Goal: Information Seeking & Learning: Learn about a topic

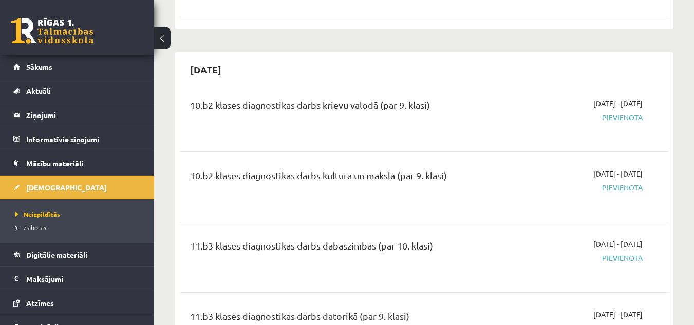
scroll to position [1604, 0]
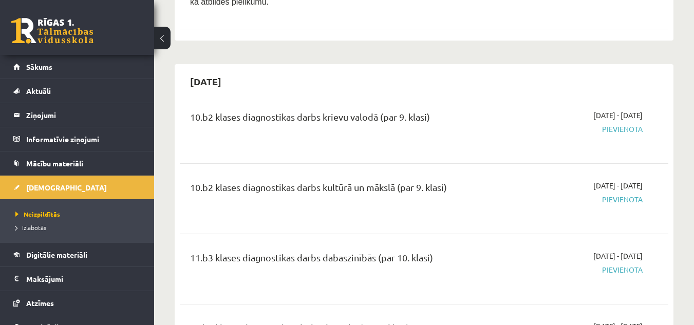
click at [619, 124] on span "Pievienota" at bounding box center [572, 129] width 141 height 11
click at [617, 194] on span "Pievienota" at bounding box center [572, 199] width 141 height 11
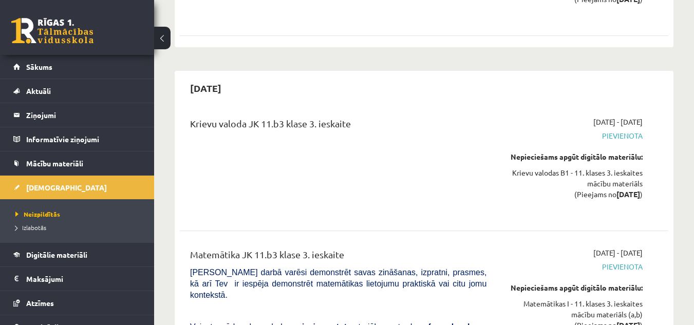
scroll to position [7586, 0]
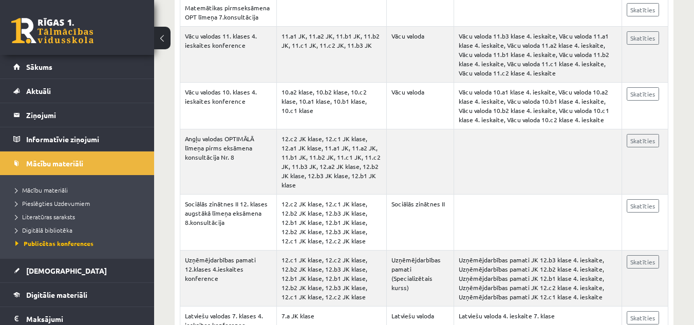
scroll to position [21, 0]
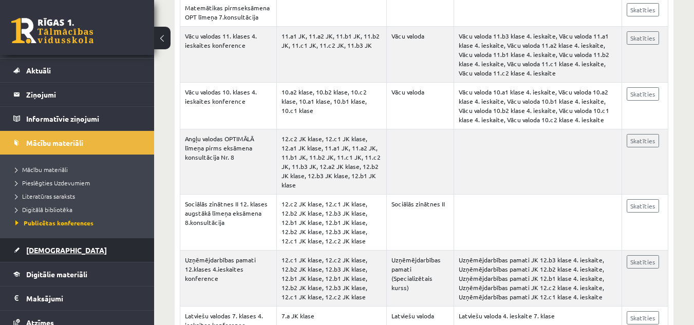
click at [48, 245] on link "[DEMOGRAPHIC_DATA]" at bounding box center [77, 250] width 128 height 24
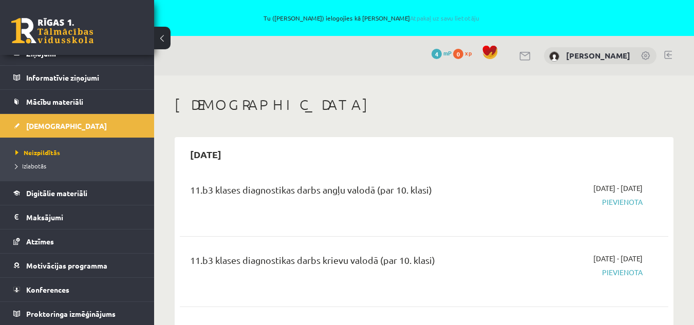
scroll to position [62, 0]
click at [625, 204] on span "Pievienota" at bounding box center [572, 202] width 141 height 11
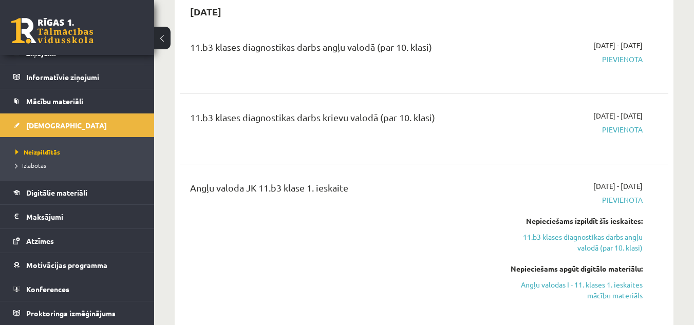
scroll to position [144, 0]
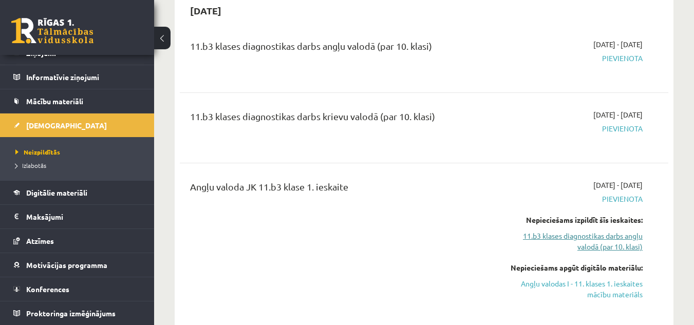
click at [584, 237] on link "11.b3 klases diagnostikas darbs angļu valodā (par 10. klasi)" at bounding box center [572, 242] width 141 height 22
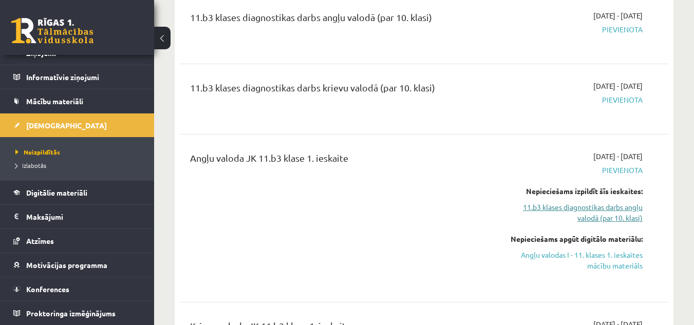
click at [597, 209] on link "11.b3 klases diagnostikas darbs angļu valodā (par 10. klasi)" at bounding box center [572, 213] width 141 height 22
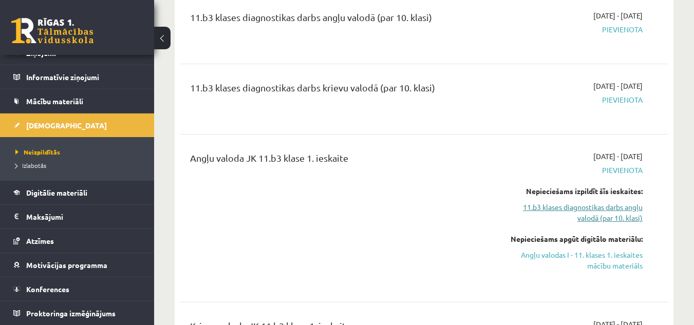
click at [597, 209] on link "11.b3 klases diagnostikas darbs angļu valodā (par 10. klasi)" at bounding box center [572, 213] width 141 height 22
click at [574, 211] on link "11.b3 klases diagnostikas darbs angļu valodā (par 10. klasi)" at bounding box center [572, 213] width 141 height 22
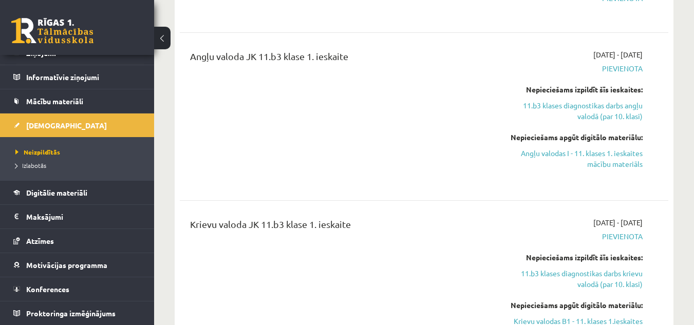
scroll to position [275, 0]
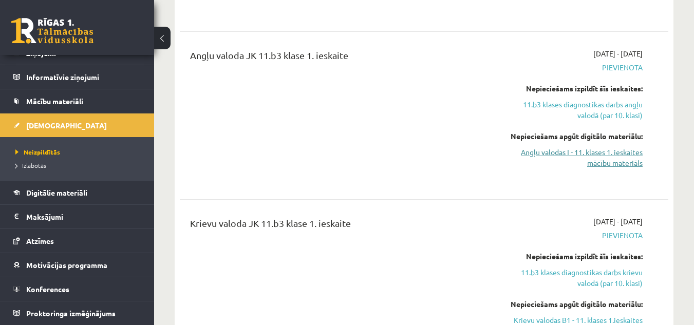
click at [602, 158] on link "Angļu valodas I - 11. klases 1. ieskaites mācību materiāls" at bounding box center [572, 158] width 141 height 22
click at [573, 109] on link "11.b3 klases diagnostikas darbs angļu valodā (par 10. klasi)" at bounding box center [572, 110] width 141 height 22
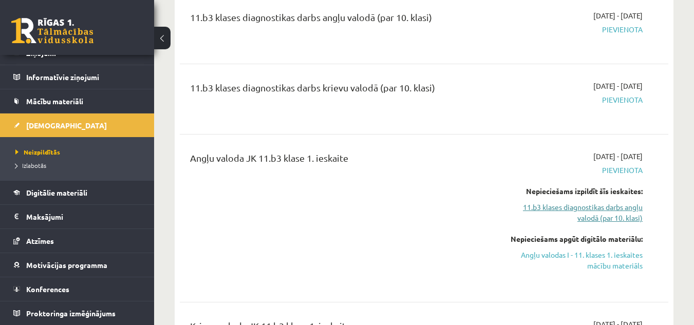
click at [600, 213] on link "11.b3 klases diagnostikas darbs angļu valodā (par 10. klasi)" at bounding box center [572, 213] width 141 height 22
click at [609, 261] on link "Angļu valodas I - 11. klases 1. ieskaites mācību materiāls" at bounding box center [572, 261] width 141 height 22
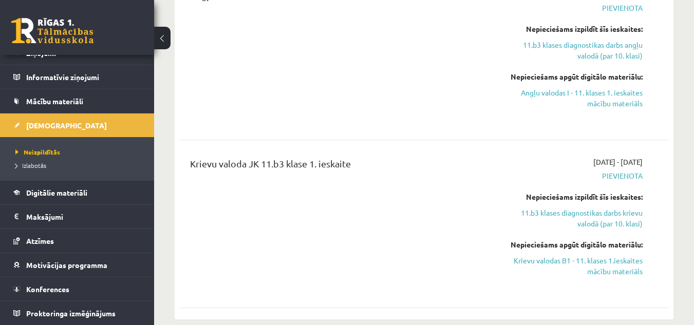
scroll to position [337, 0]
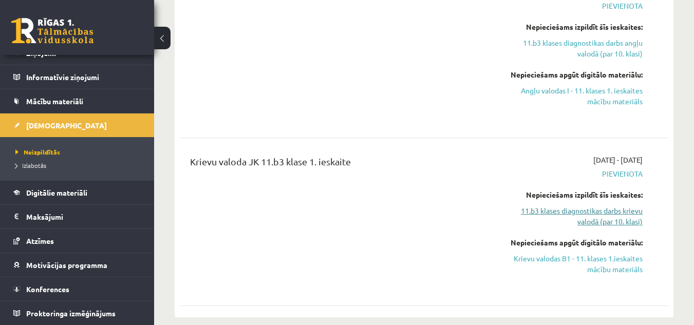
click at [609, 209] on link "11.b3 klases diagnostikas darbs krievu valodā (par 10. klasi)" at bounding box center [572, 217] width 141 height 22
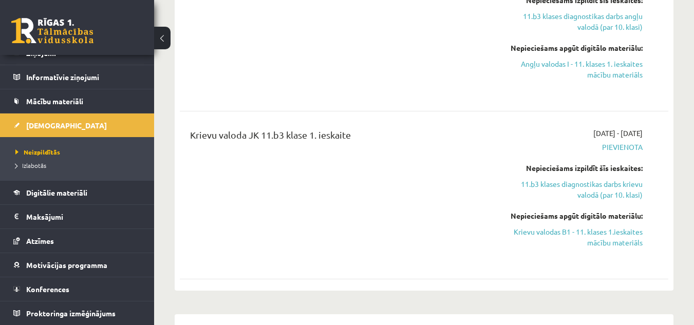
scroll to position [387, 0]
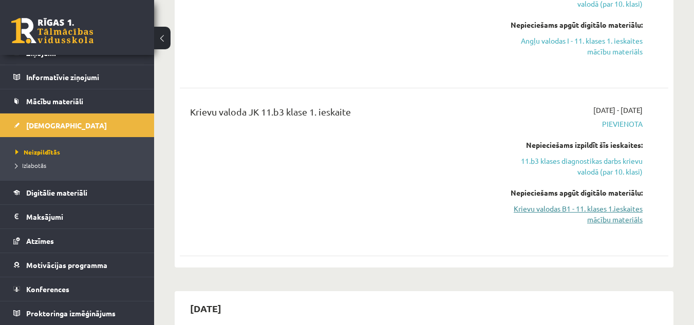
click at [602, 212] on link "Krievu valodas B1 - 11. klases 1.ieskaites mācību materiāls" at bounding box center [572, 215] width 141 height 22
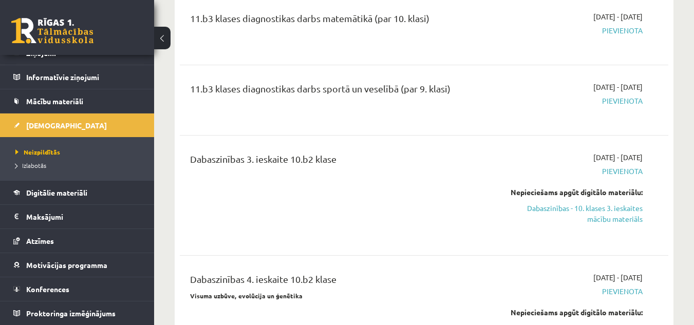
scroll to position [2011, 0]
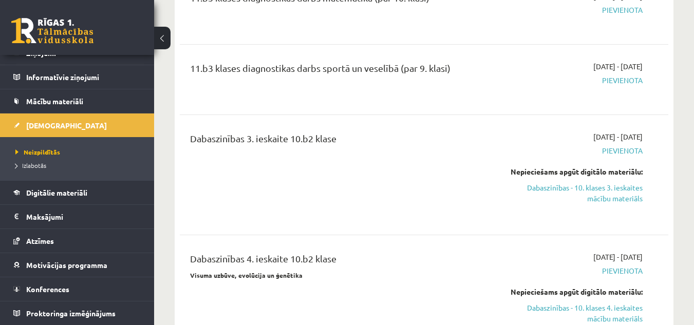
drag, startPoint x: 602, startPoint y: 172, endPoint x: 444, endPoint y: 54, distance: 197.0
click at [602, 182] on link "Dabaszinības - 10. klases 3. ieskaites mācību materiāls" at bounding box center [572, 193] width 141 height 22
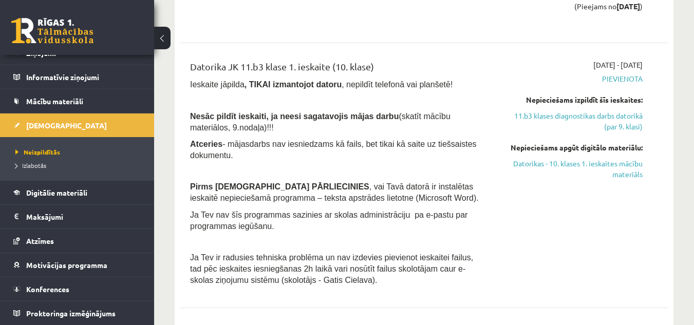
scroll to position [2505, 0]
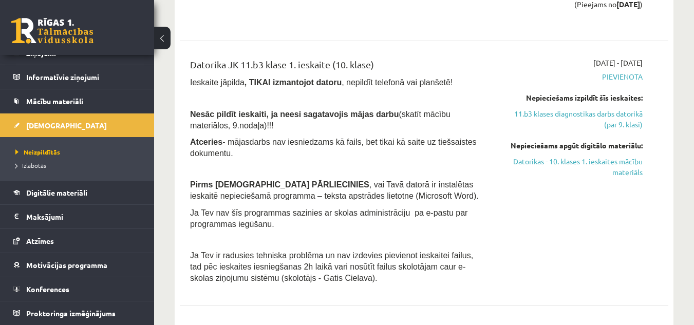
click at [537, 223] on div "2025-09-01 - 2025-10-31 Pievienota Nepieciešams izpildīt šīs ieskaites: 11.b3 k…" at bounding box center [572, 174] width 156 height 232
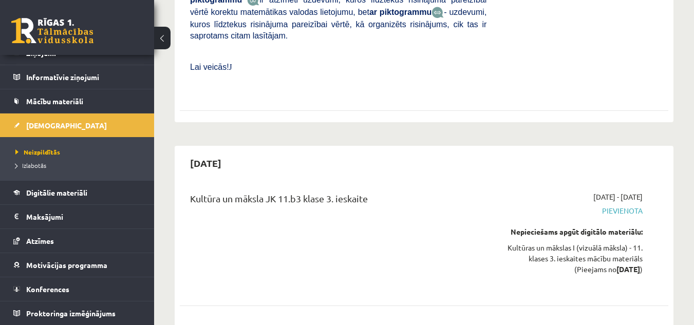
scroll to position [8124, 0]
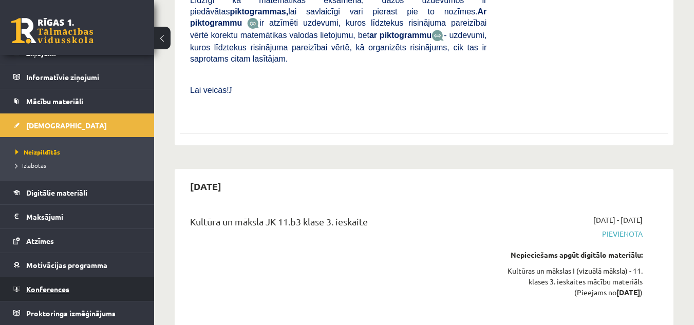
click at [53, 285] on link "Konferences" at bounding box center [77, 290] width 128 height 24
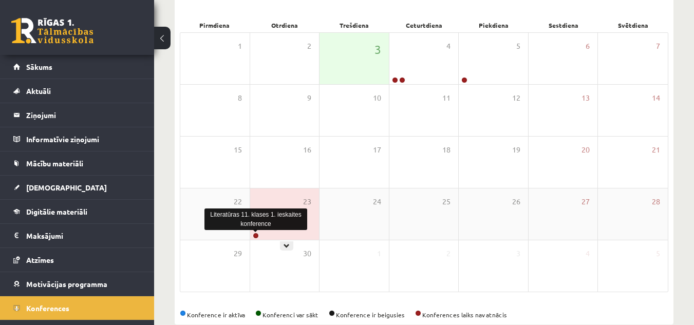
scroll to position [19, 0]
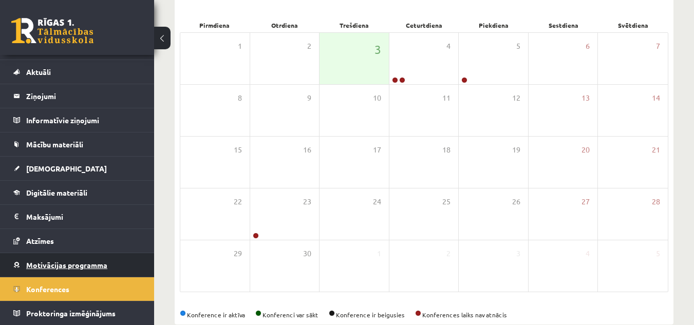
click at [66, 261] on link "Motivācijas programma" at bounding box center [77, 265] width 128 height 24
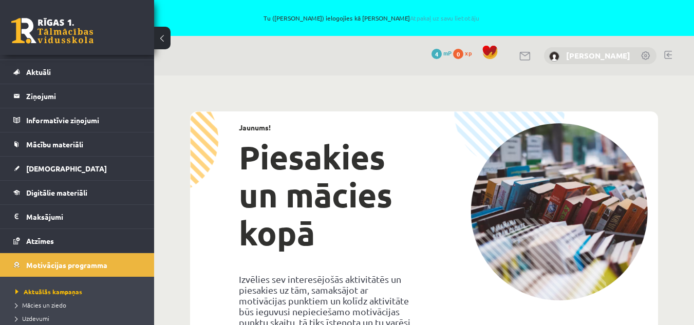
click at [594, 56] on link "[PERSON_NAME]" at bounding box center [598, 55] width 64 height 10
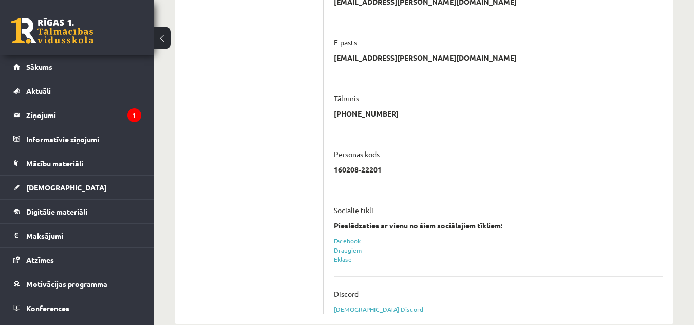
scroll to position [310, 0]
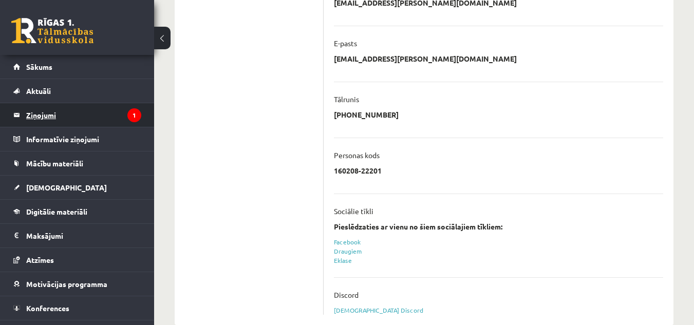
click at [60, 113] on legend "Ziņojumi 1" at bounding box center [83, 115] width 115 height 24
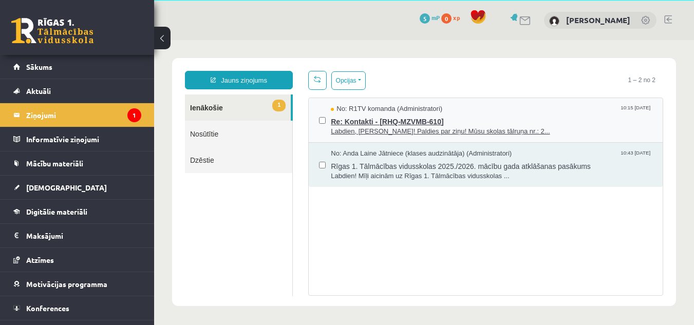
click at [388, 130] on span "Labdien, Robert! Paldies par ziņu! Mūsu skolas tālruņa nr.: 2..." at bounding box center [492, 132] width 322 height 10
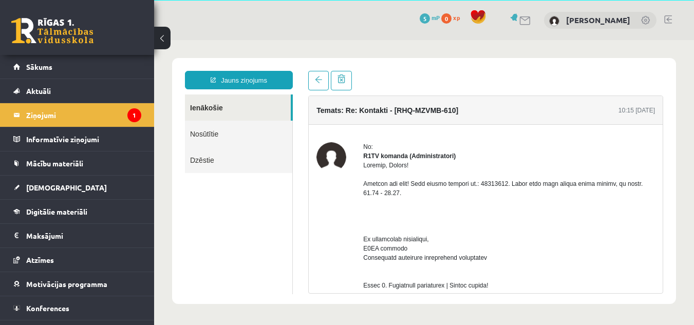
click at [206, 111] on link "Ienākošie" at bounding box center [238, 108] width 106 height 26
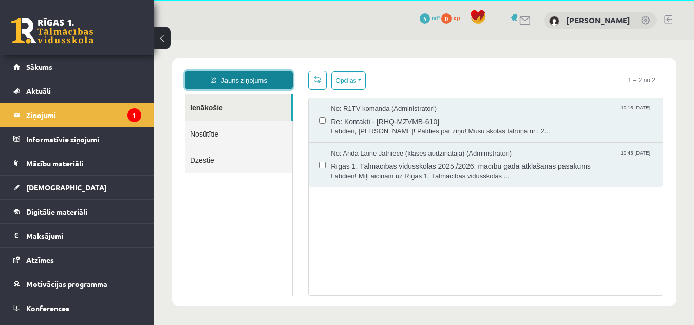
click at [248, 80] on link "Jauns ziņojums" at bounding box center [239, 80] width 108 height 19
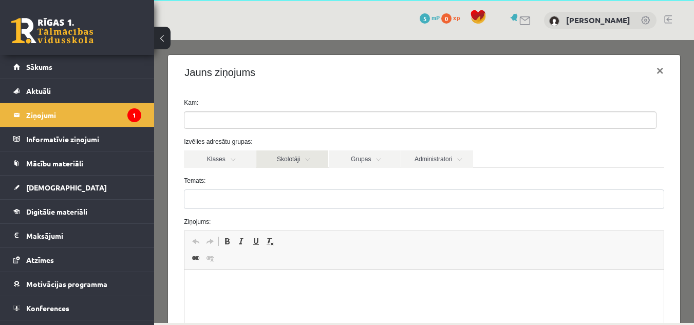
click at [289, 157] on link "Skolotāji" at bounding box center [292, 159] width 72 height 17
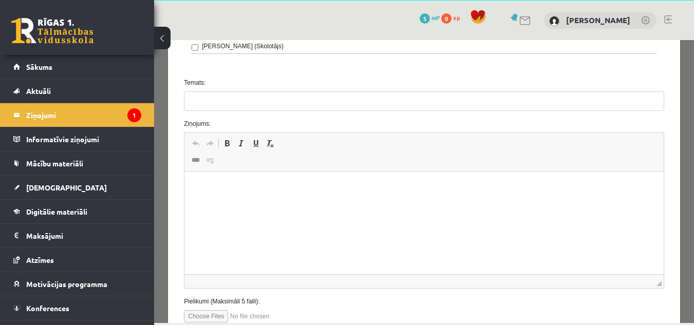
scroll to position [103, 0]
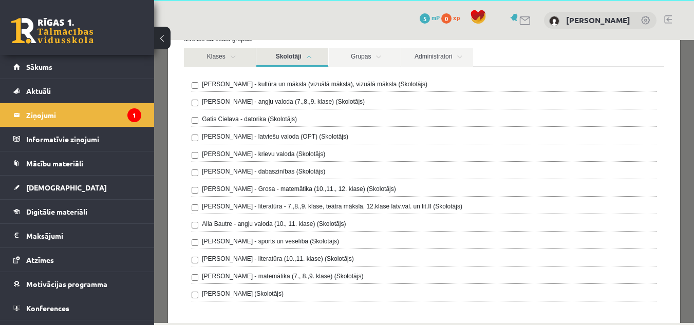
click at [218, 58] on link "Klases" at bounding box center [220, 57] width 72 height 19
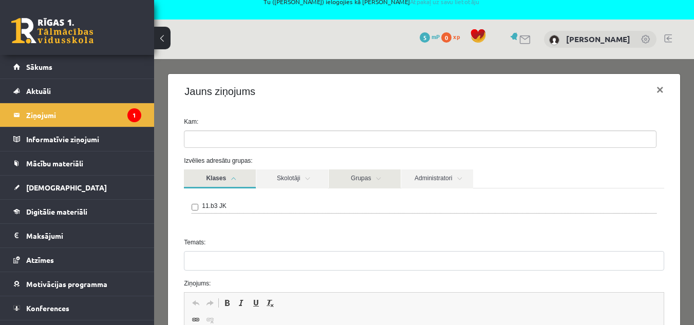
scroll to position [15, 0]
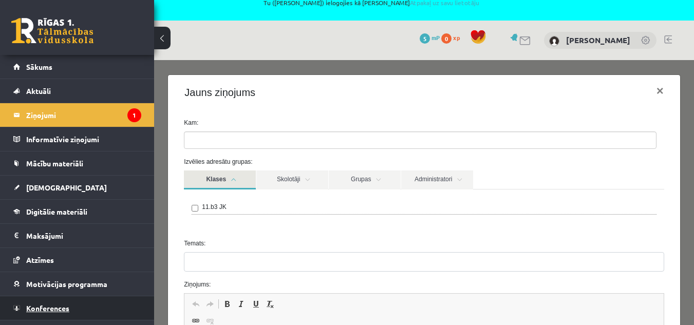
click at [41, 308] on span "Konferences" at bounding box center [47, 308] width 43 height 9
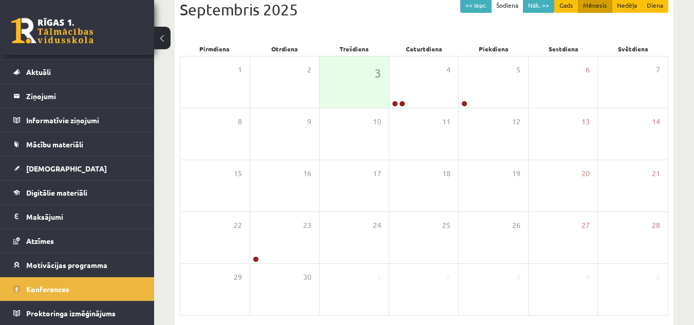
scroll to position [159, 0]
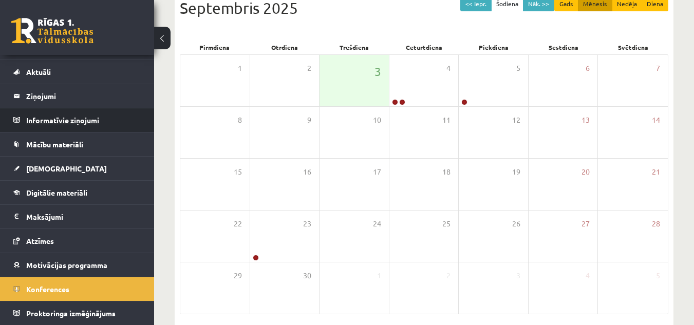
click at [80, 118] on legend "Informatīvie ziņojumi 0" at bounding box center [83, 120] width 115 height 24
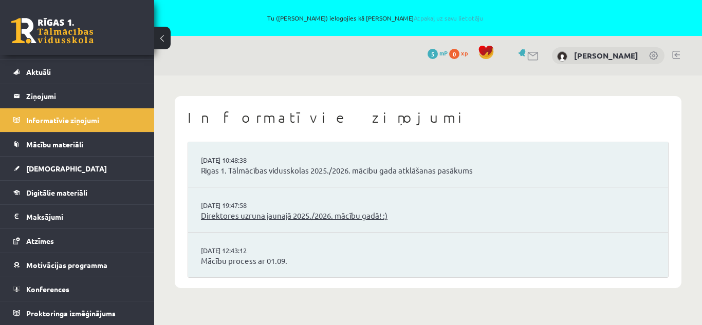
click at [293, 213] on link "Direktores uzruna jaunajā 2025./2026. mācību gadā! :)" at bounding box center [428, 216] width 454 height 12
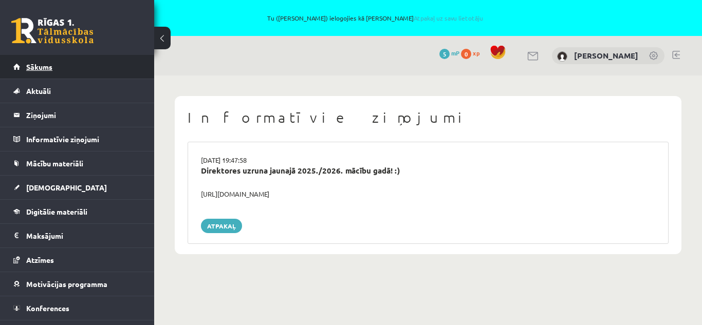
click at [43, 66] on span "Sākums" at bounding box center [39, 66] width 26 height 9
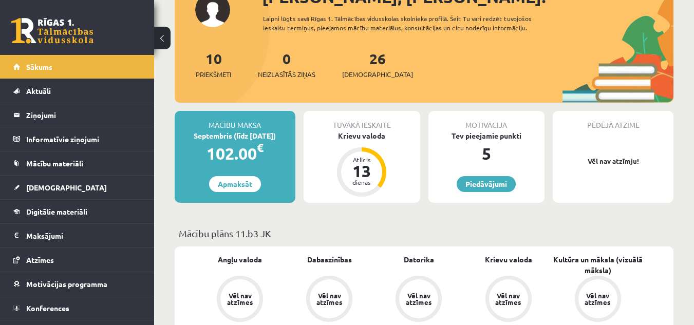
scroll to position [123, 0]
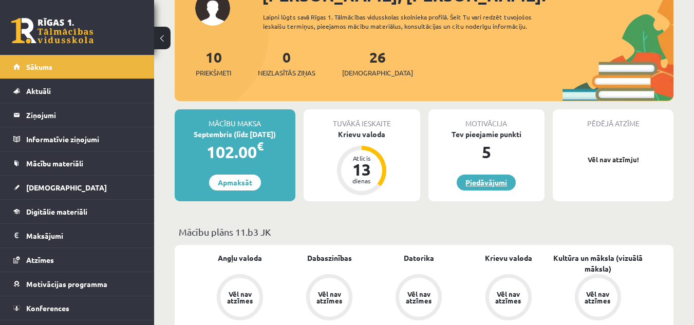
click at [487, 180] on link "Piedāvājumi" at bounding box center [486, 183] width 59 height 16
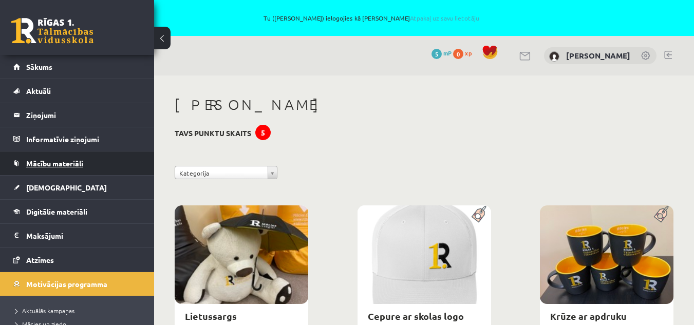
click at [53, 163] on span "Mācību materiāli" at bounding box center [54, 163] width 57 height 9
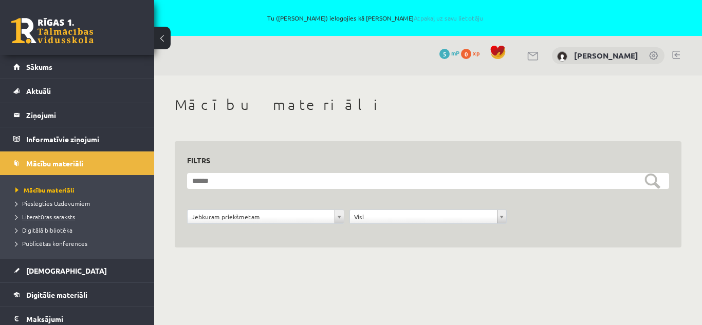
click at [58, 216] on span "Literatūras saraksts" at bounding box center [45, 217] width 60 height 8
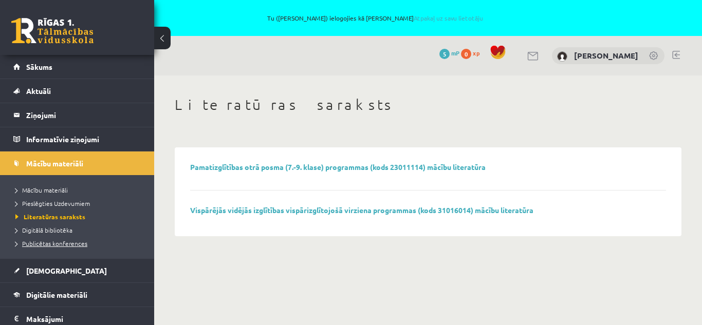
click at [48, 245] on span "Publicētas konferences" at bounding box center [51, 244] width 72 height 8
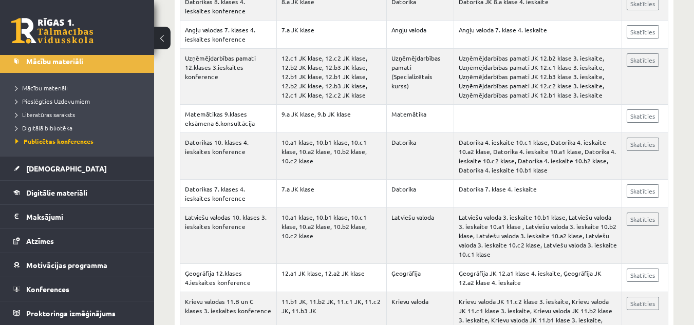
scroll to position [6588, 0]
